Goal: Find specific page/section

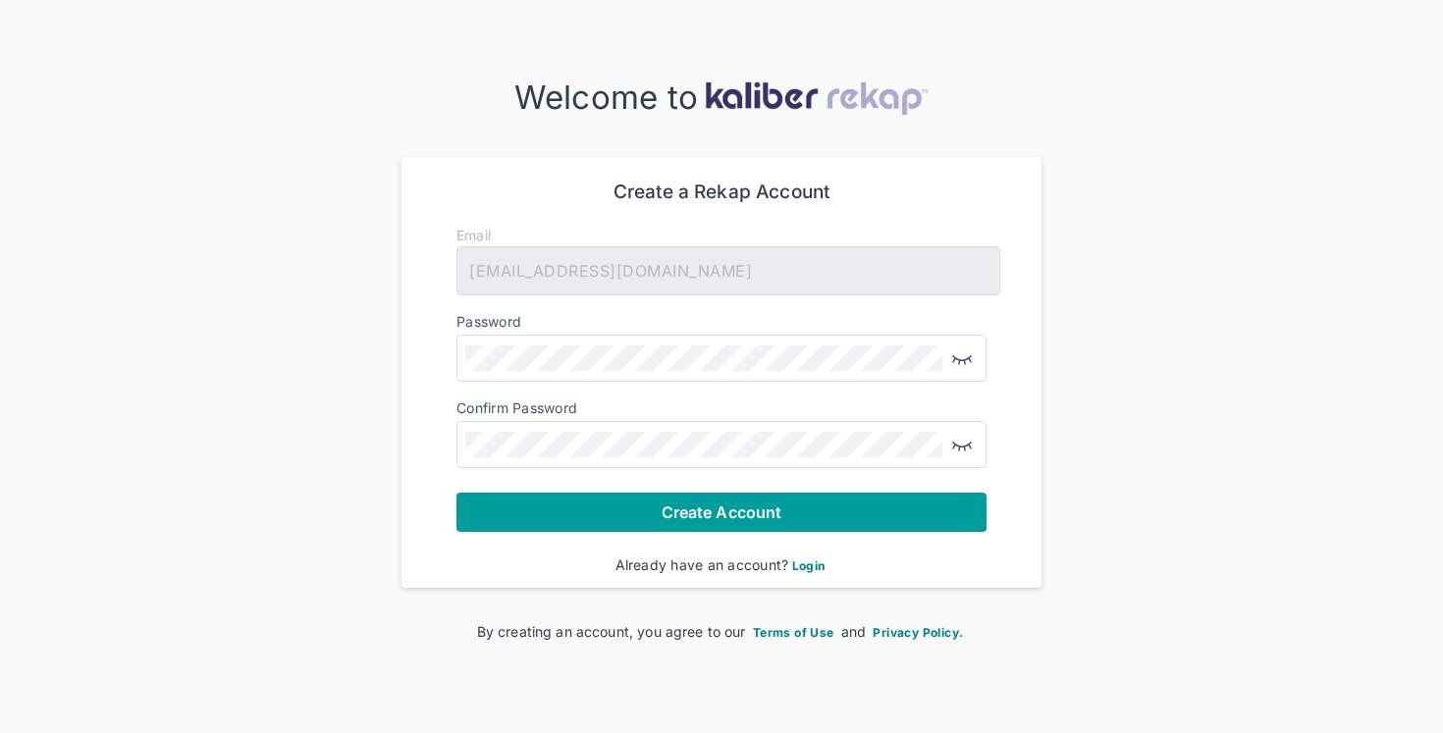
click at [624, 500] on button "Create Account" at bounding box center [722, 512] width 530 height 39
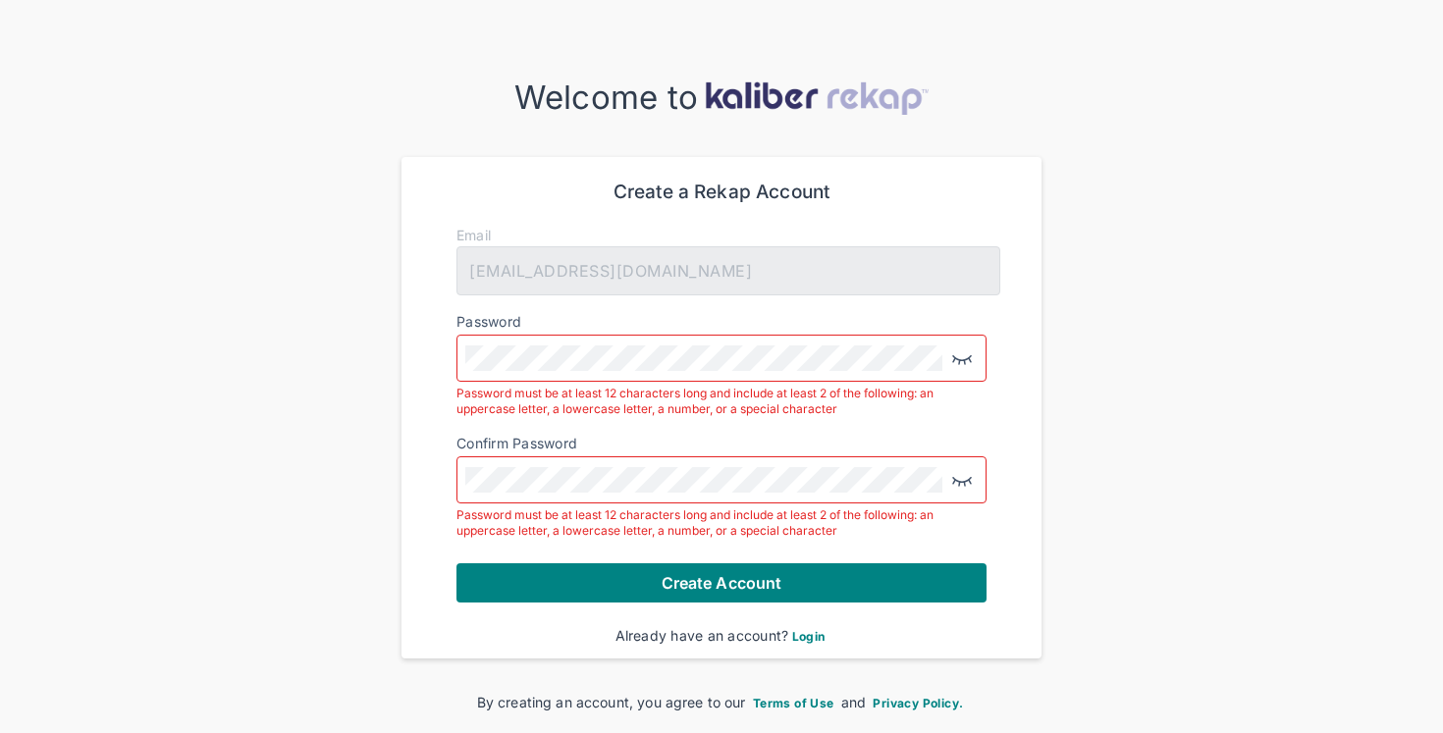
click at [360, 348] on div "Welcome to Create a Rekap Account Email [EMAIL_ADDRESS][DOMAIN_NAME] Password P…" at bounding box center [721, 396] width 1443 height 634
click at [409, 475] on div "Create a Rekap Account Email [EMAIL_ADDRESS][DOMAIN_NAME] Password Password mus…" at bounding box center [722, 408] width 640 height 502
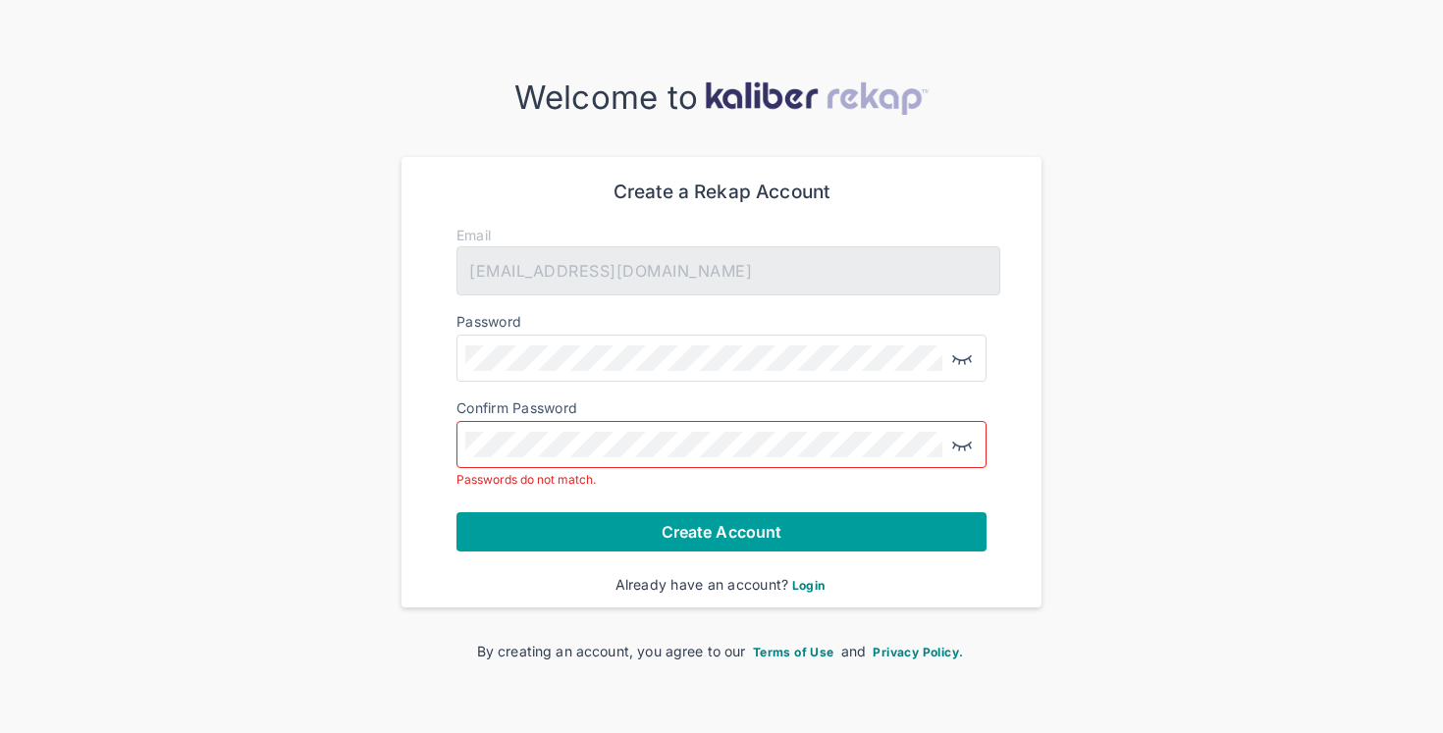
click at [693, 531] on span "Create Account" at bounding box center [722, 532] width 120 height 20
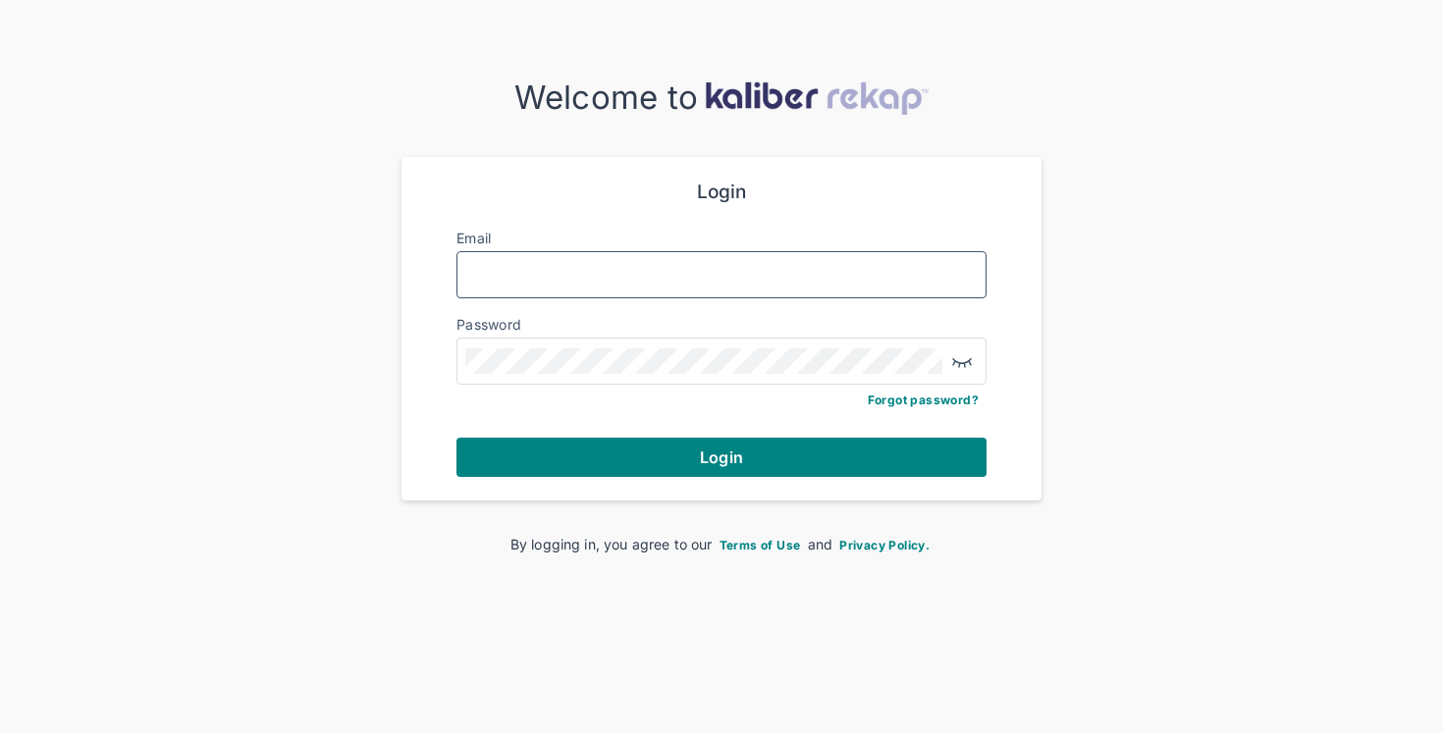
click at [558, 286] on input "Email" at bounding box center [721, 275] width 513 height 26
type input "**********"
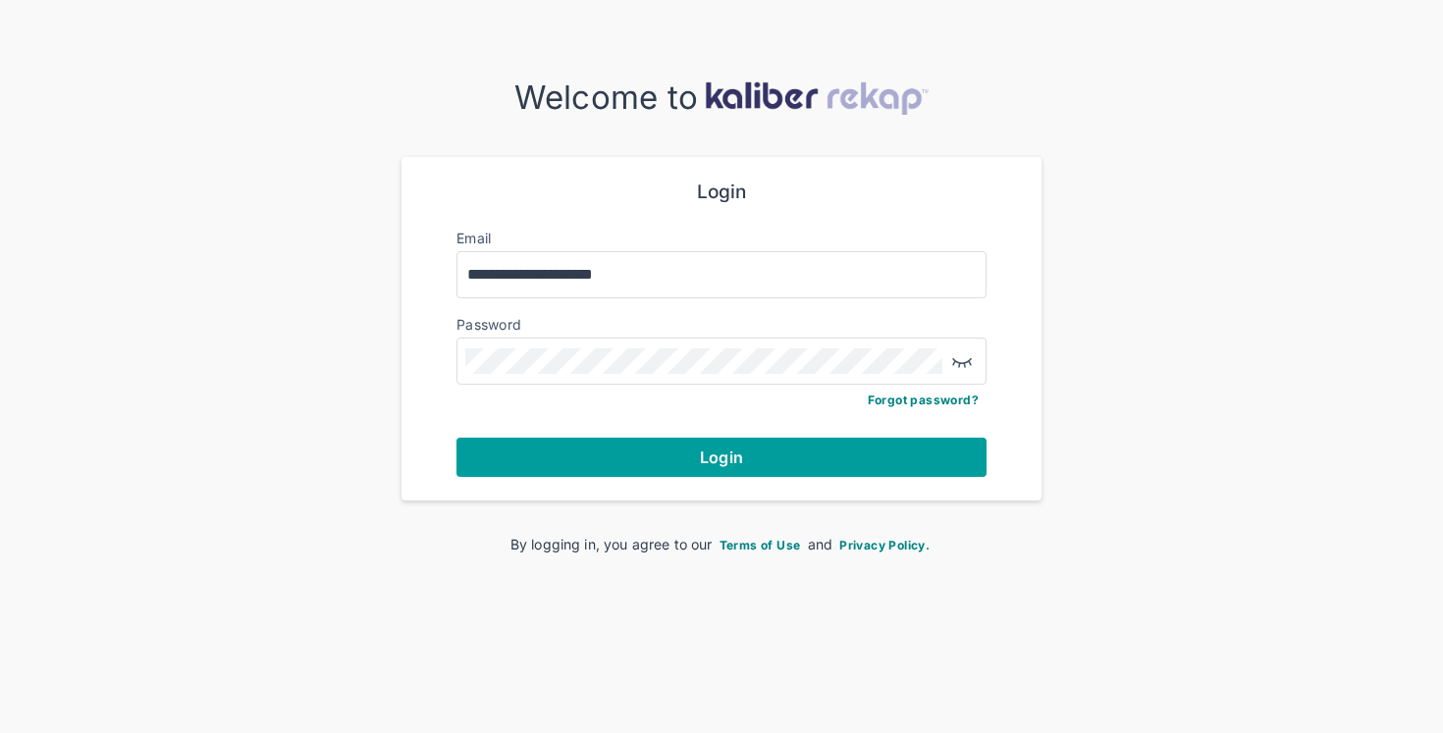
click at [617, 463] on button "Login" at bounding box center [722, 457] width 530 height 39
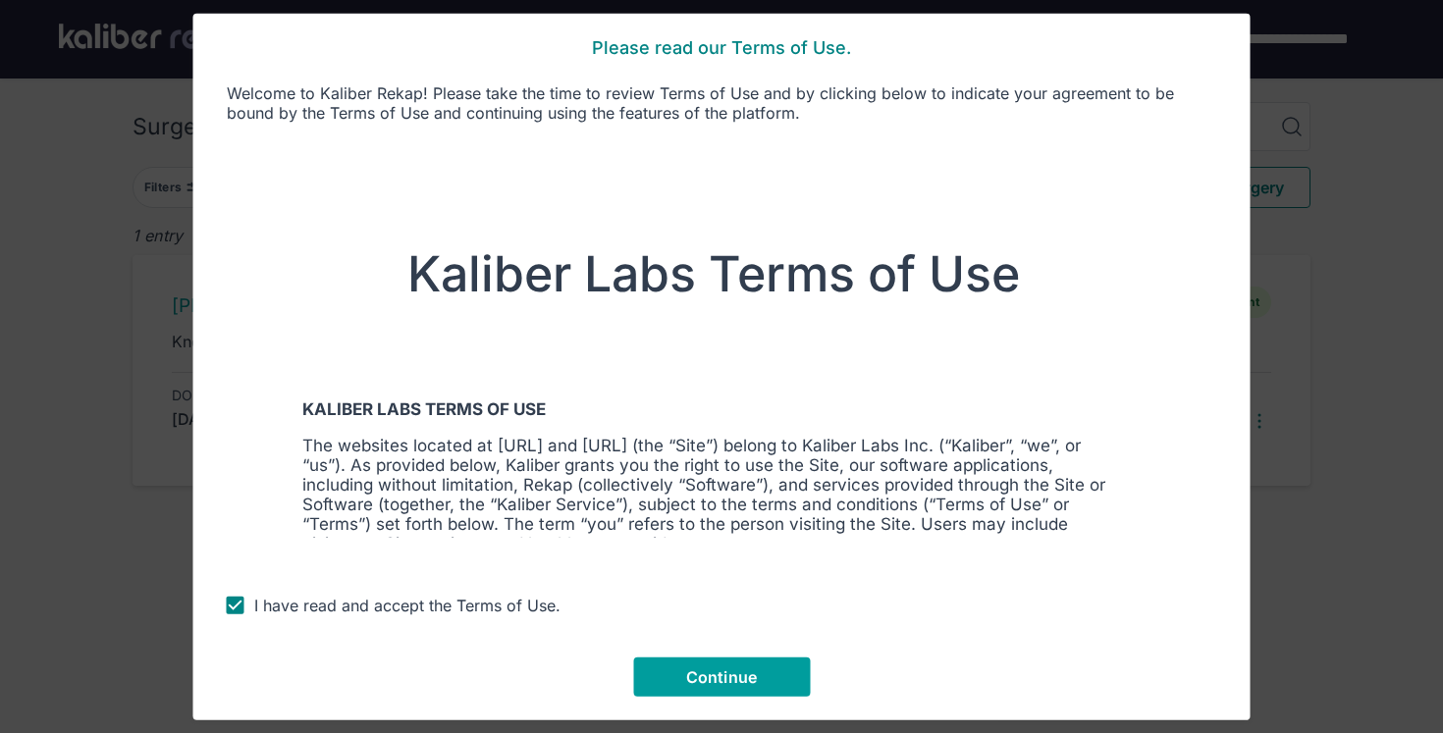
click at [758, 677] on button "Continue" at bounding box center [721, 677] width 177 height 39
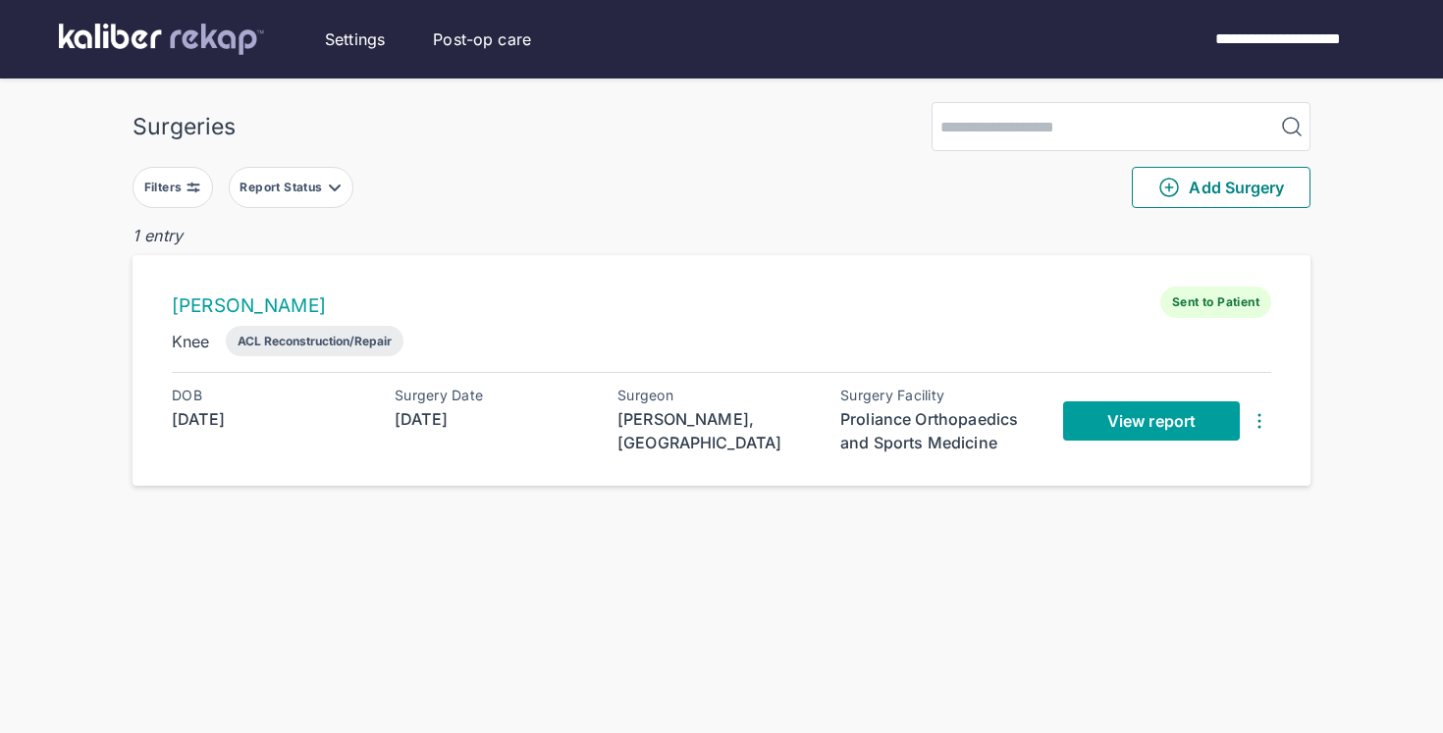
click at [1143, 418] on span "View report" at bounding box center [1152, 421] width 88 height 20
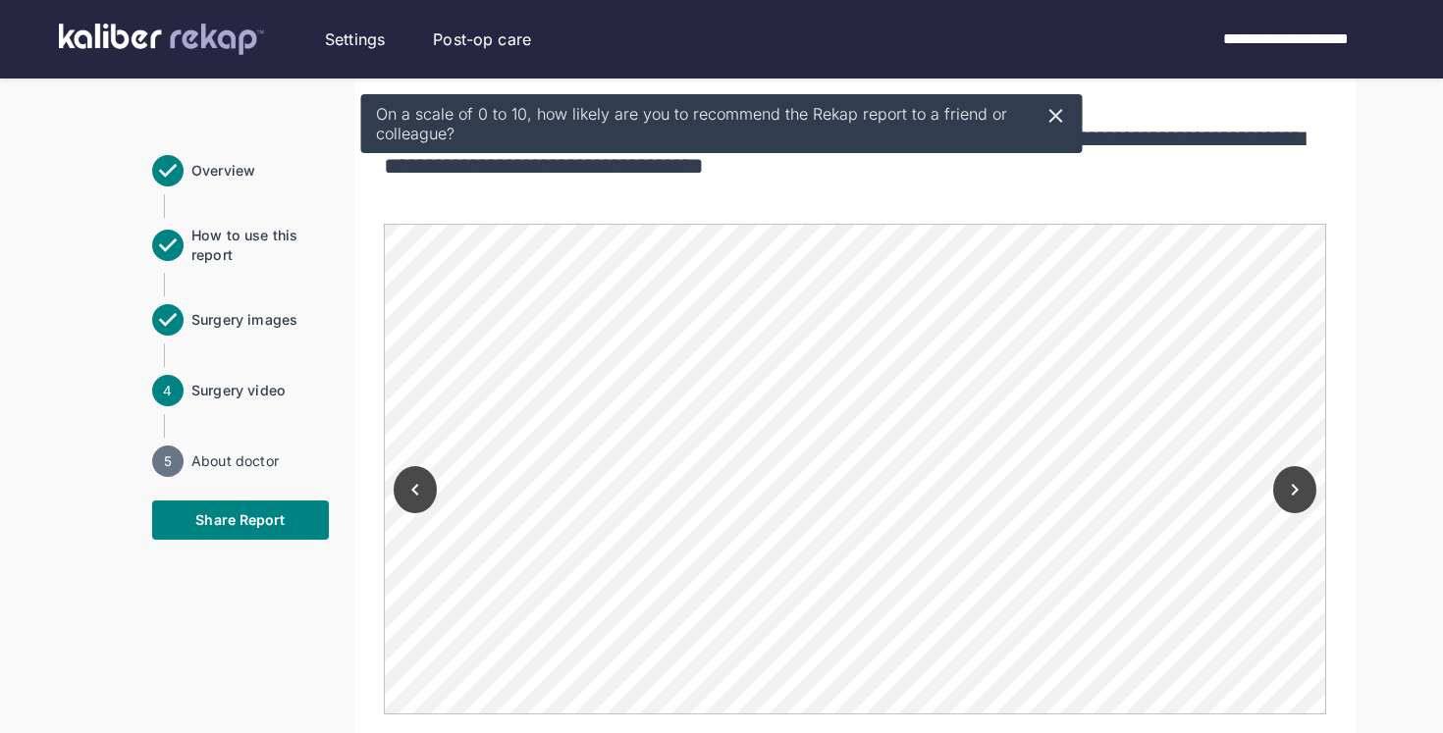
scroll to position [1387, 0]
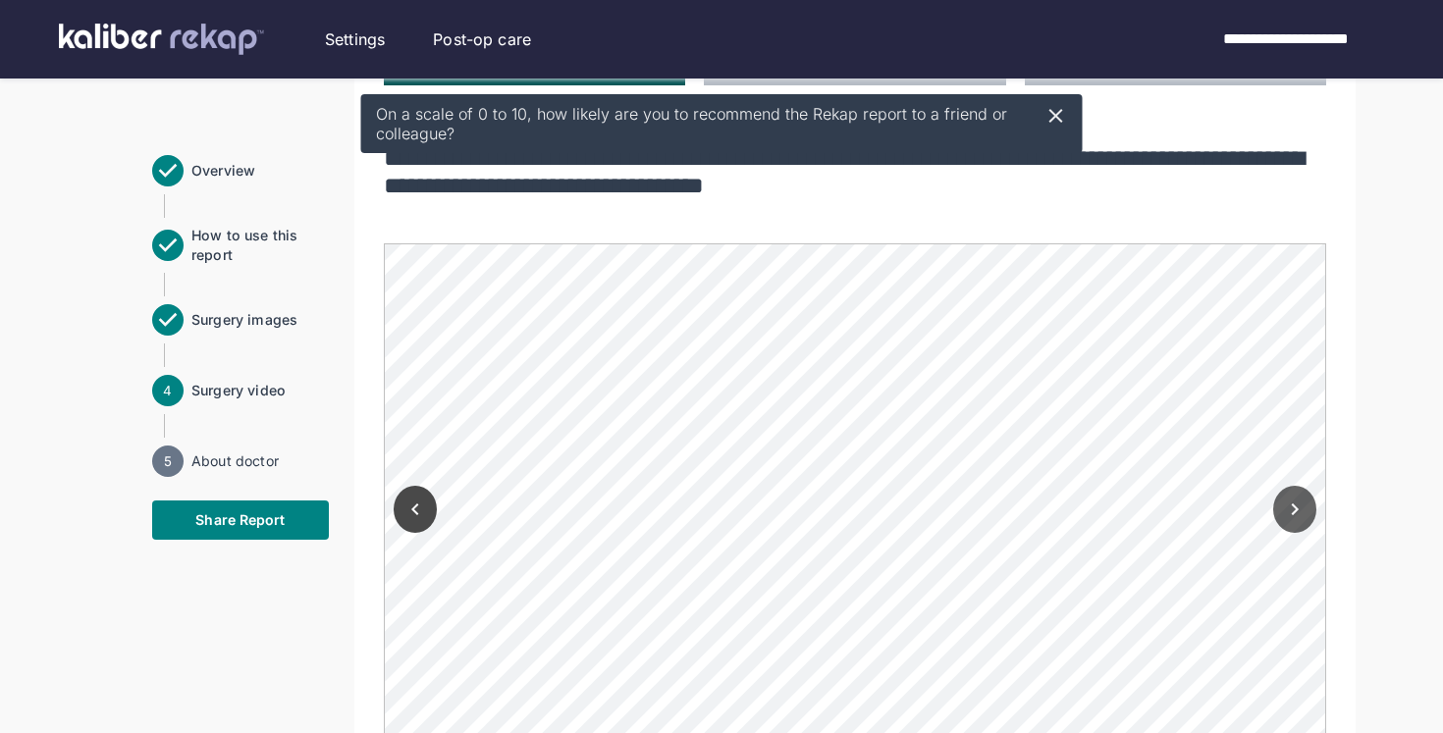
click at [1288, 498] on icon "Next" at bounding box center [1295, 510] width 24 height 24
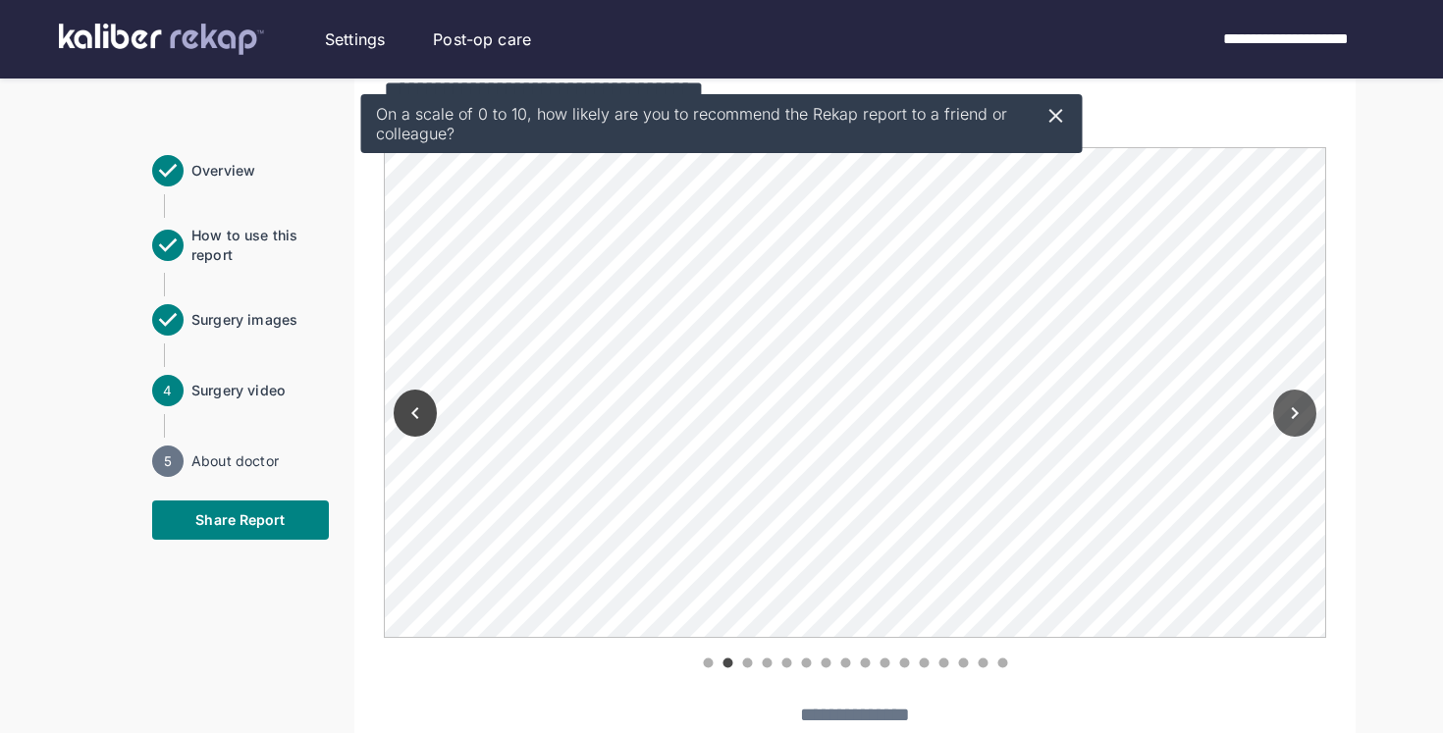
scroll to position [1442, 0]
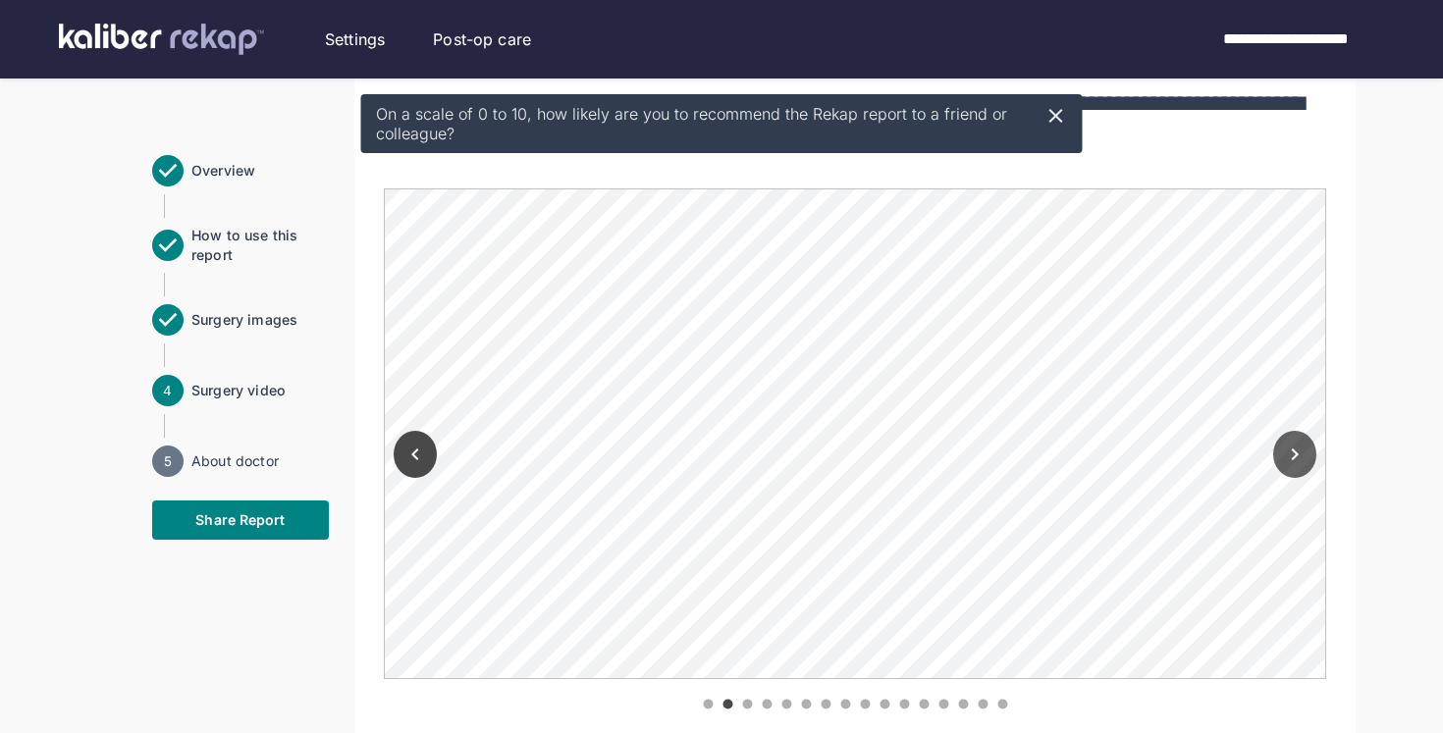
click at [1296, 449] on icon "Next" at bounding box center [1295, 455] width 7 height 12
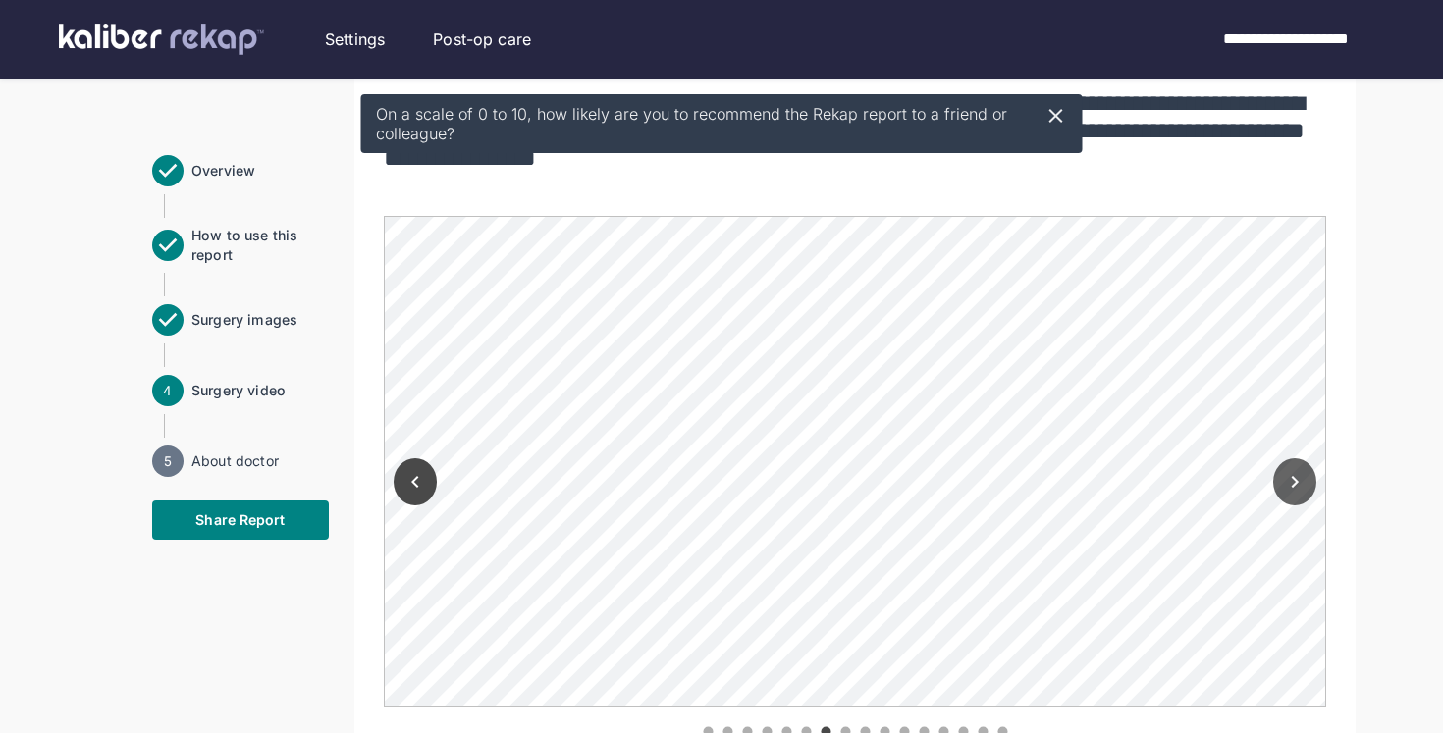
click at [1296, 422] on div at bounding box center [1295, 478] width 63 height 524
click at [1298, 470] on icon "Next" at bounding box center [1295, 482] width 24 height 24
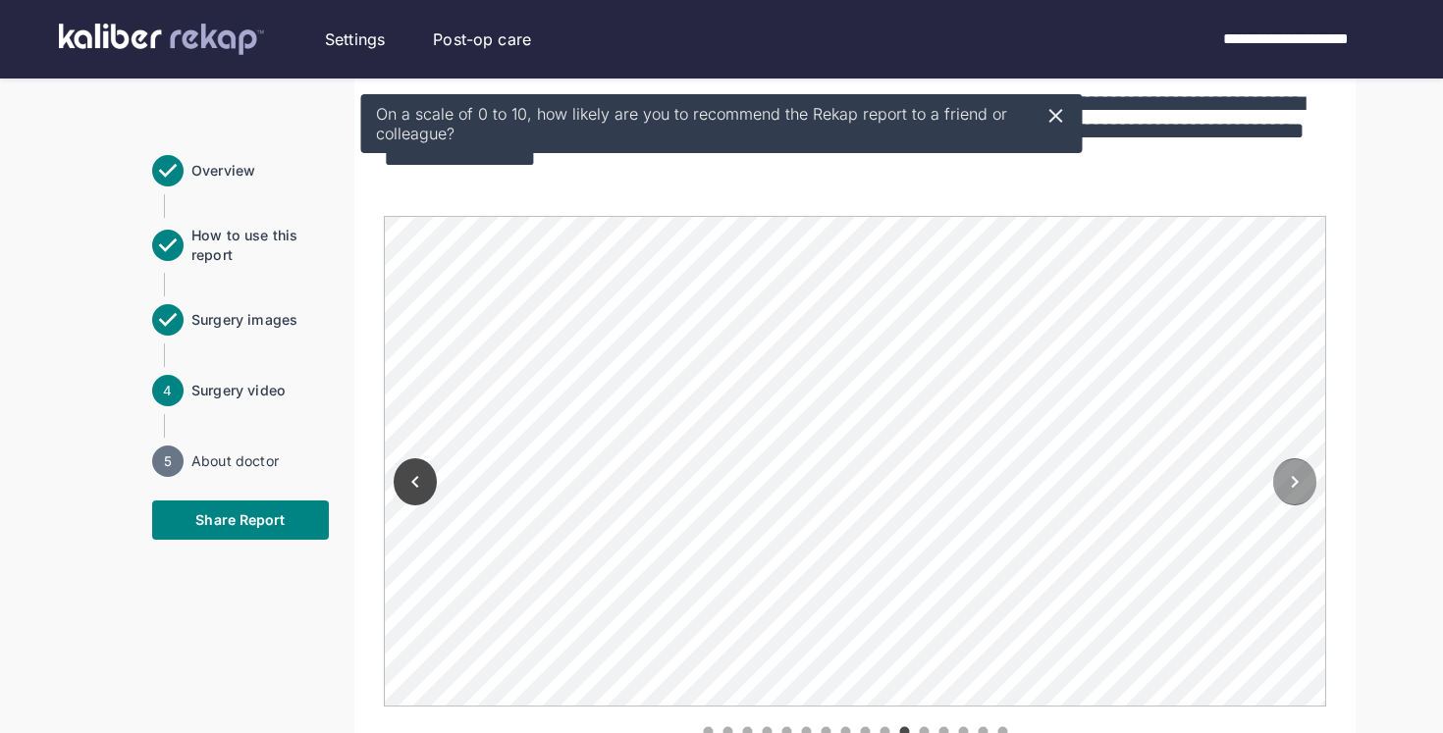
click at [1298, 470] on icon "Next" at bounding box center [1295, 482] width 24 height 24
